Goal: Check status: Check status

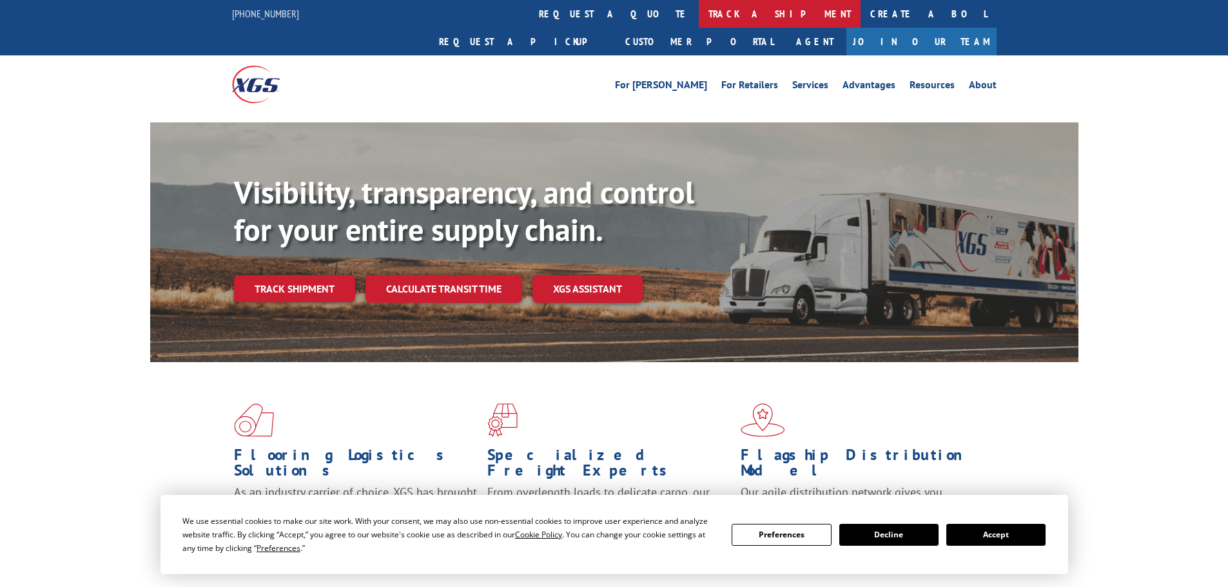
click at [699, 8] on link "track a shipment" at bounding box center [780, 14] width 162 height 28
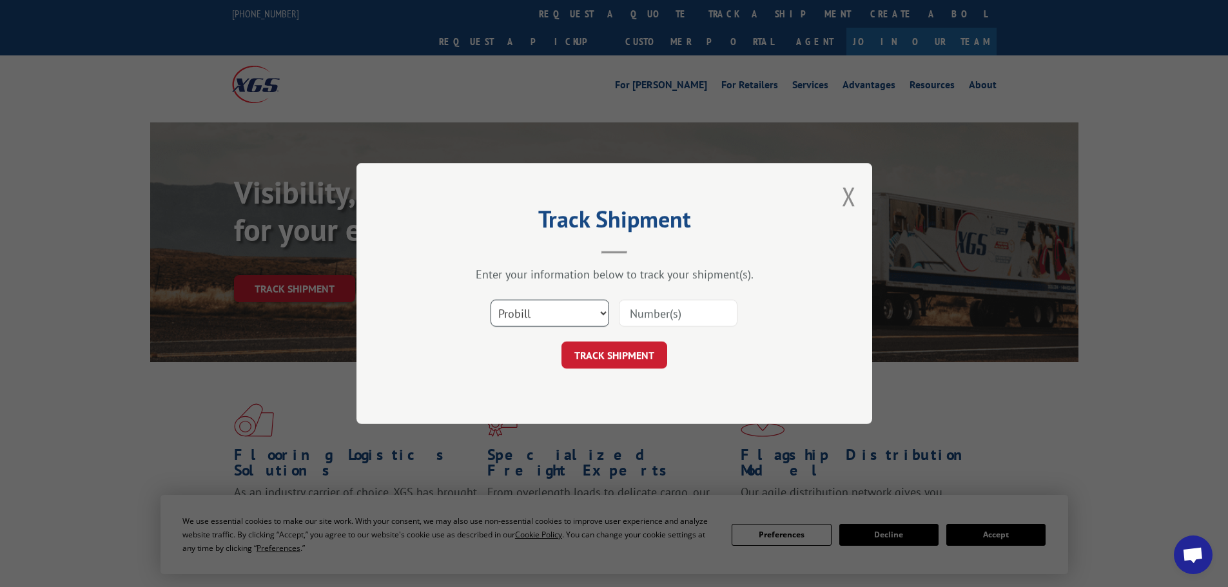
click at [584, 308] on select "Select category... Probill BOL PO" at bounding box center [550, 313] width 119 height 27
select select "bol"
click at [491, 300] on select "Select category... Probill BOL PO" at bounding box center [550, 313] width 119 height 27
click at [629, 315] on input at bounding box center [678, 313] width 119 height 27
type input "475008"
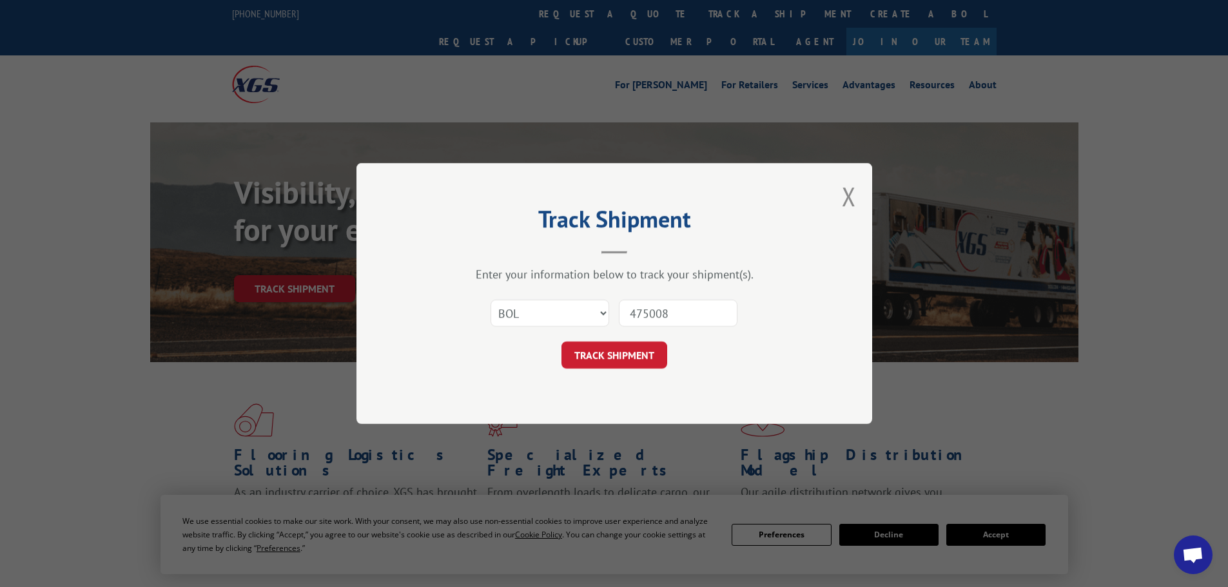
click at [562, 342] on button "TRACK SHIPMENT" at bounding box center [615, 355] width 106 height 27
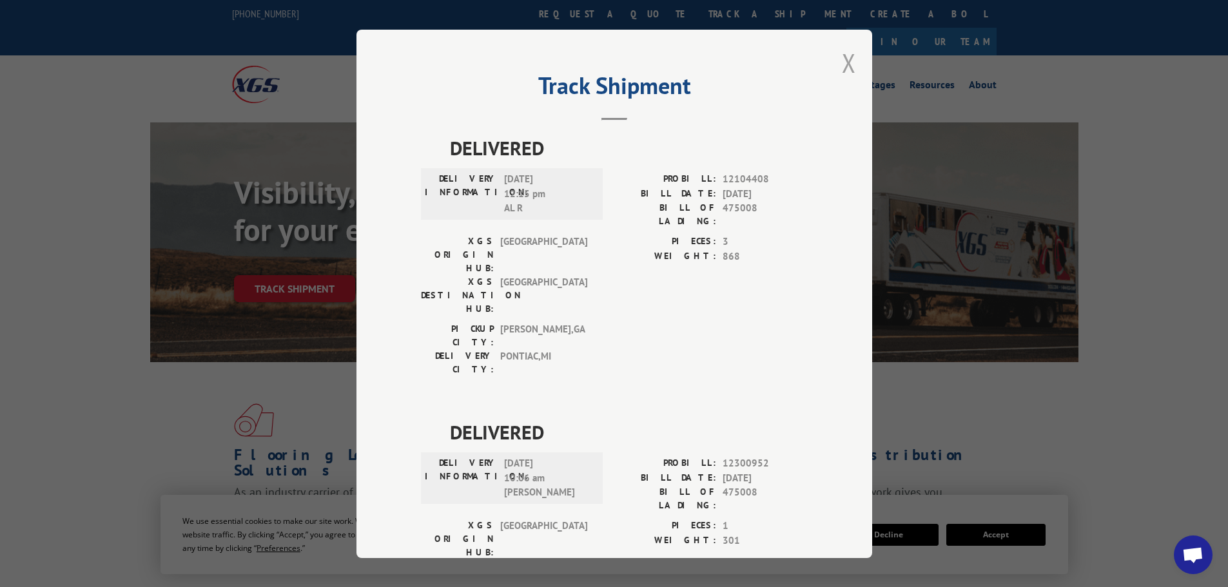
click at [842, 61] on button "Close modal" at bounding box center [849, 63] width 14 height 34
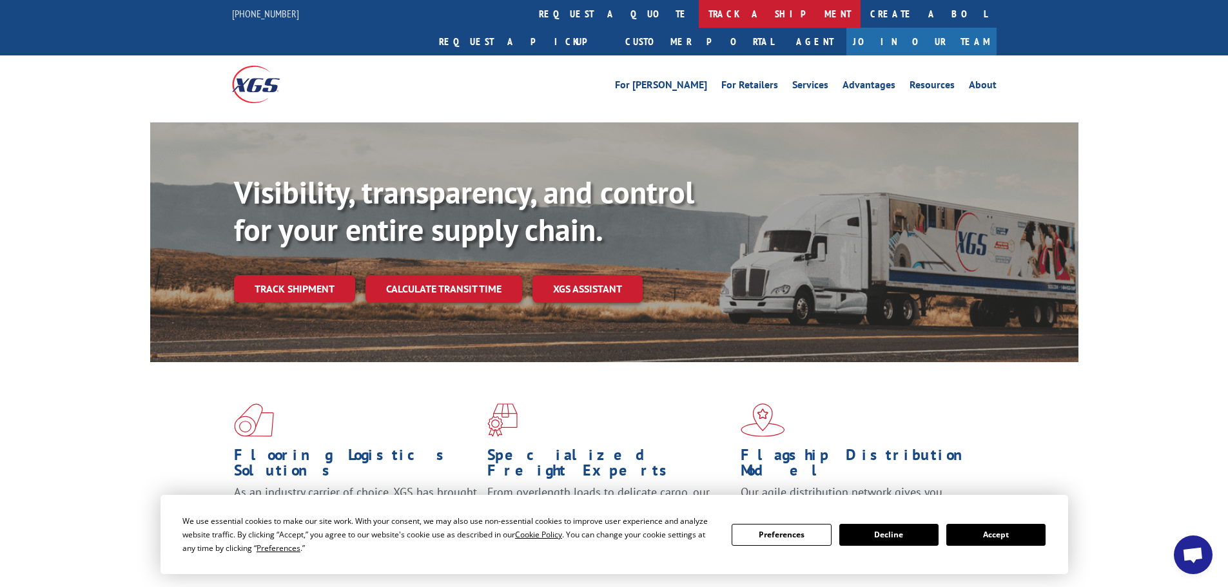
click at [699, 14] on link "track a shipment" at bounding box center [780, 14] width 162 height 28
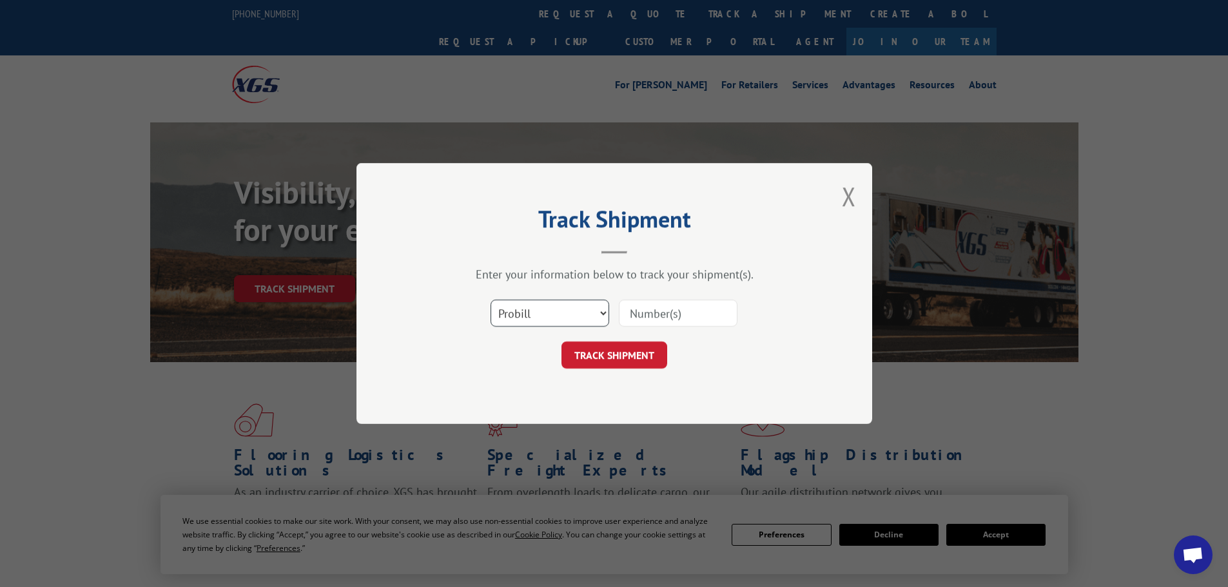
click at [585, 307] on select "Select category... Probill BOL PO" at bounding box center [550, 313] width 119 height 27
select select "bol"
click at [491, 300] on select "Select category... Probill BOL PO" at bounding box center [550, 313] width 119 height 27
click at [647, 315] on input at bounding box center [678, 313] width 119 height 27
type input "5544910"
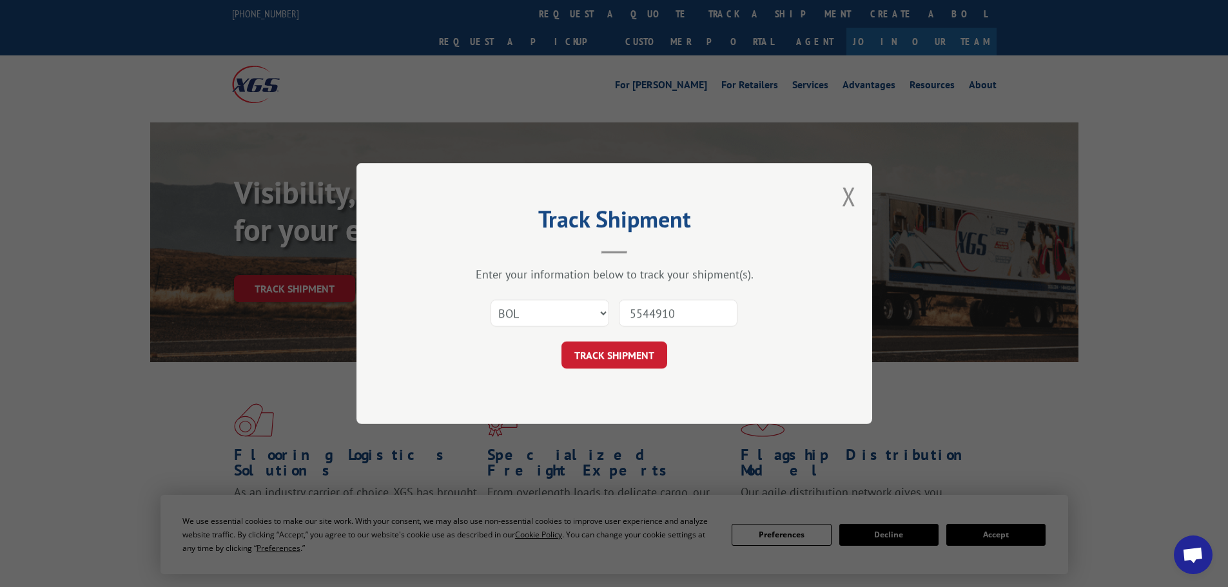
click button "TRACK SHIPMENT" at bounding box center [615, 355] width 106 height 27
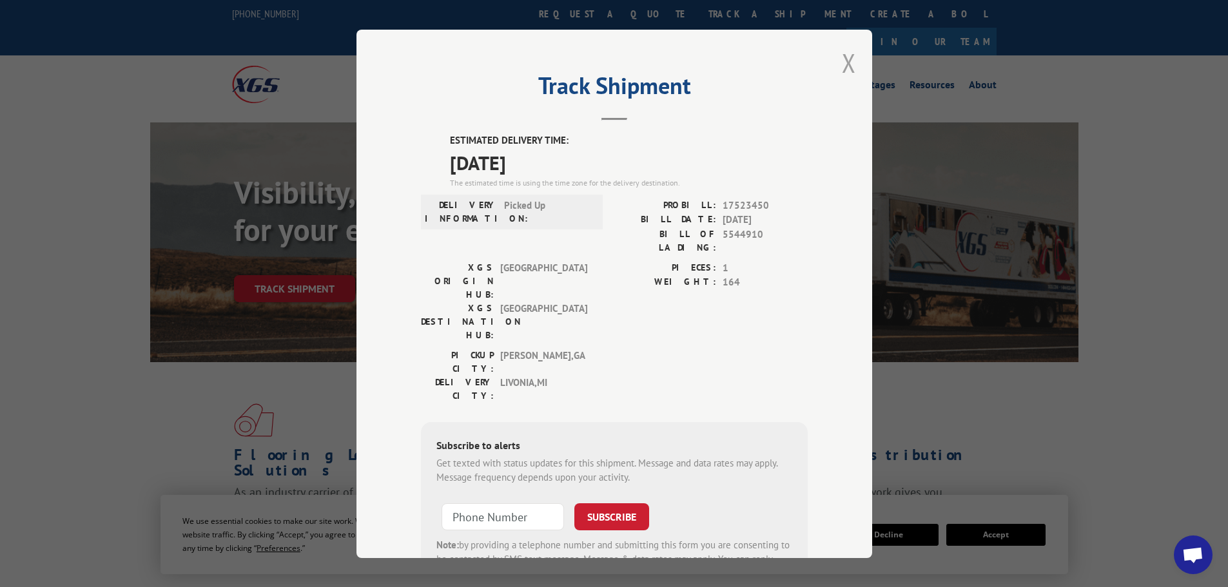
click at [847, 59] on button "Close modal" at bounding box center [849, 63] width 14 height 34
